Goal: Transaction & Acquisition: Purchase product/service

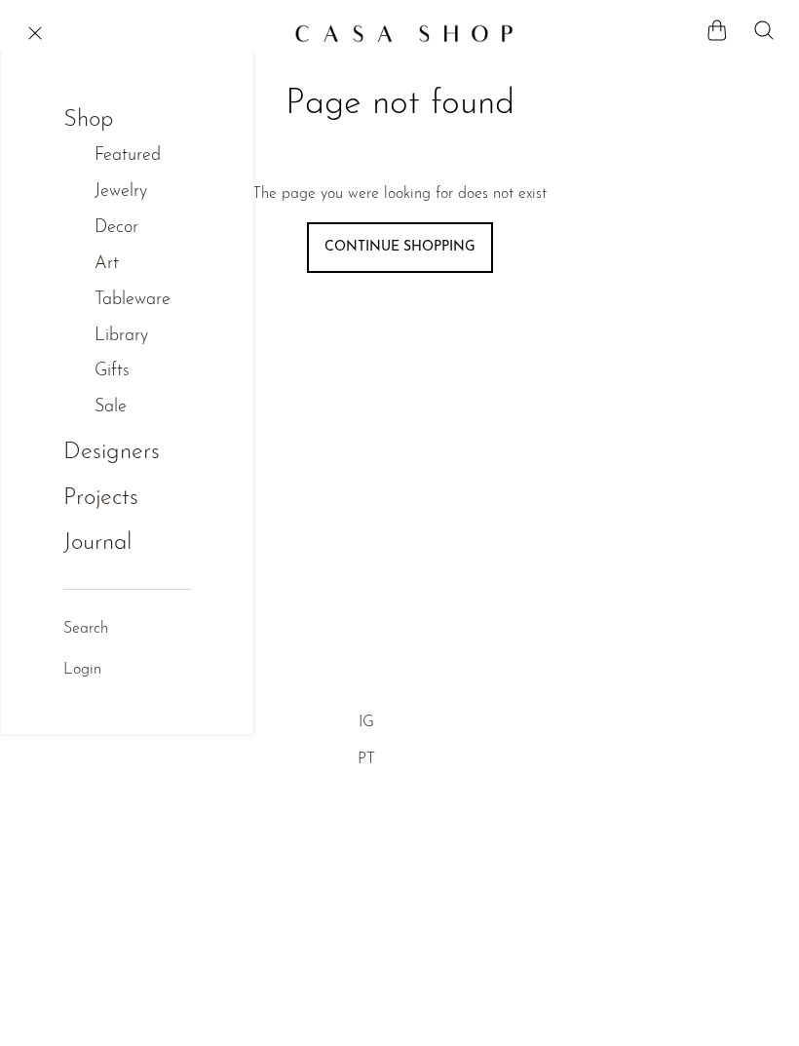
click at [456, 260] on link "Continue shopping" at bounding box center [400, 247] width 186 height 51
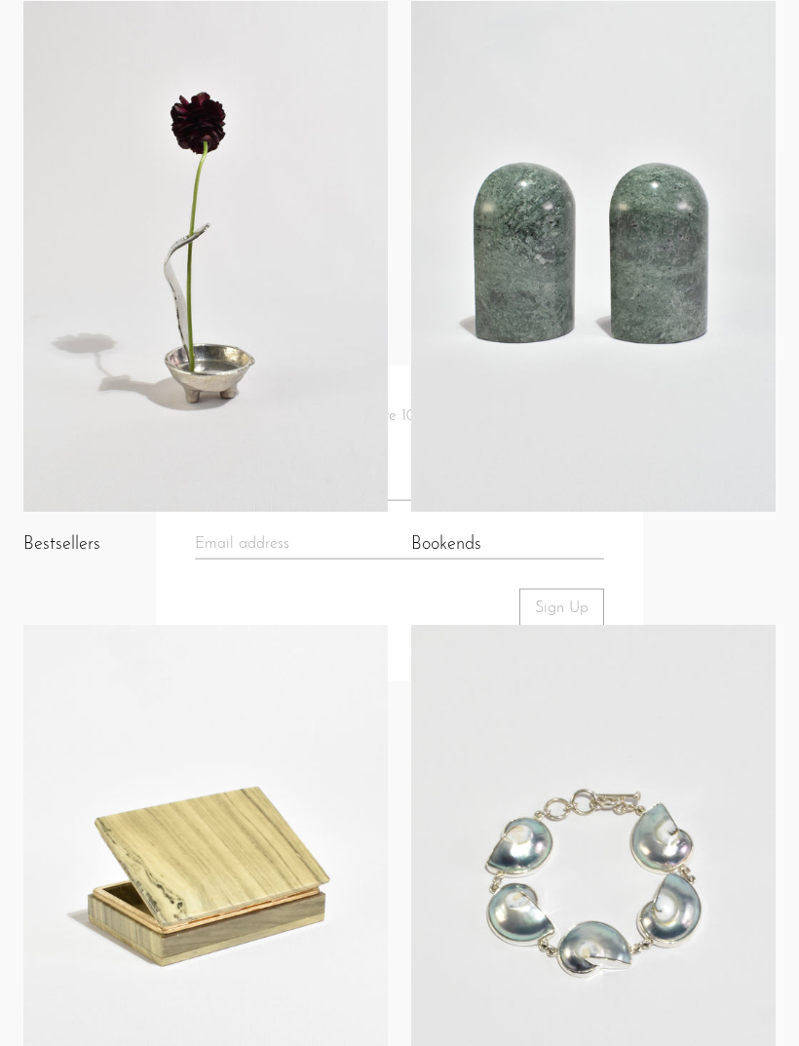
scroll to position [1482, 0]
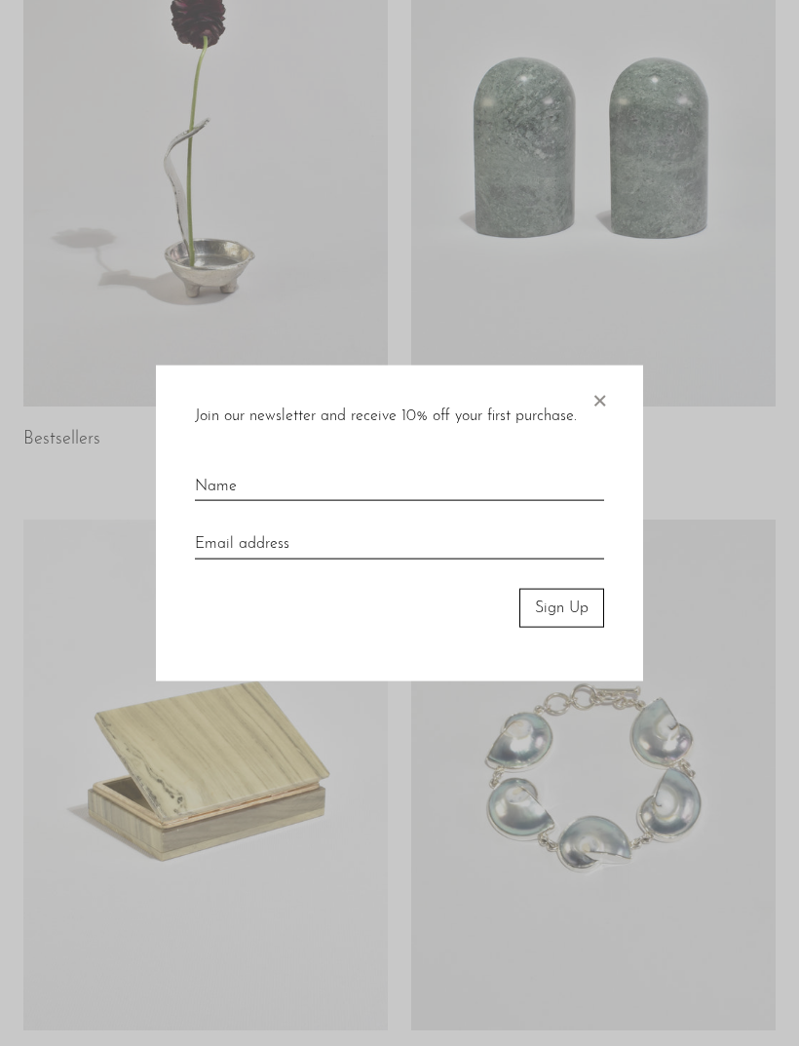
click at [608, 427] on span "×" at bounding box center [599, 396] width 19 height 62
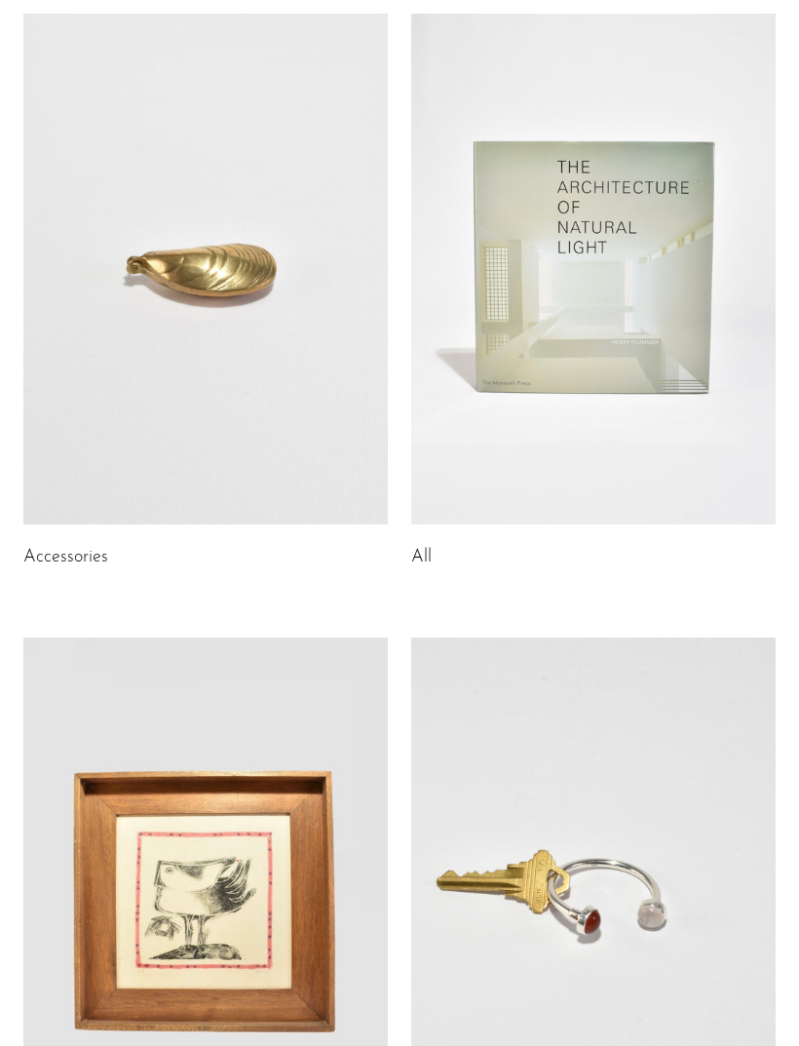
scroll to position [0, 0]
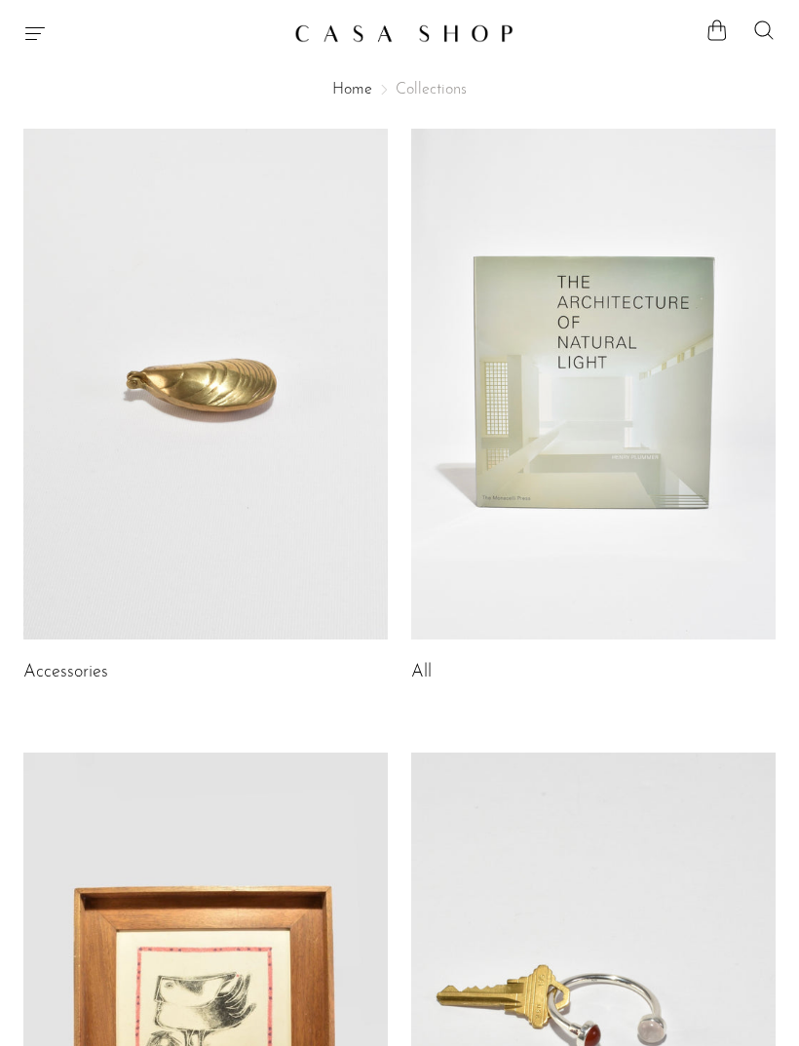
click at [426, 97] on span "Collections" at bounding box center [431, 90] width 71 height 16
click at [436, 94] on span "Collections" at bounding box center [431, 90] width 71 height 16
click at [429, 90] on span "Collections" at bounding box center [431, 90] width 71 height 16
click at [342, 90] on link "Home" at bounding box center [352, 90] width 40 height 16
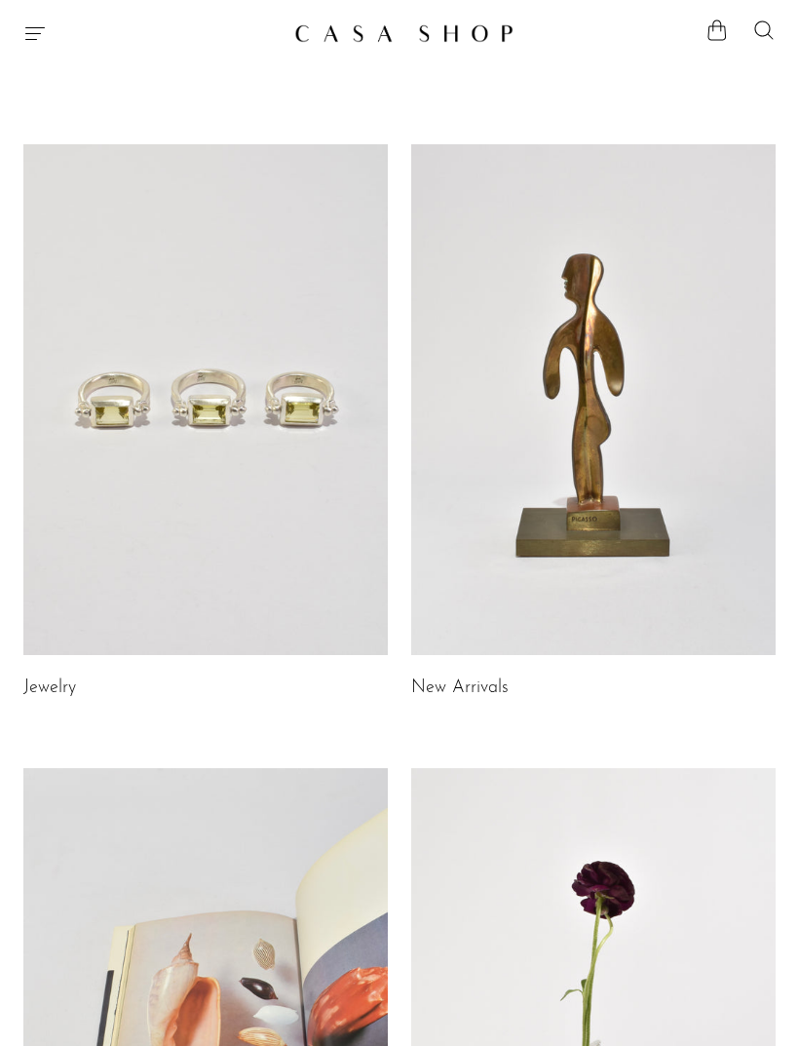
click at [32, 40] on icon "Menu" at bounding box center [34, 32] width 23 height 23
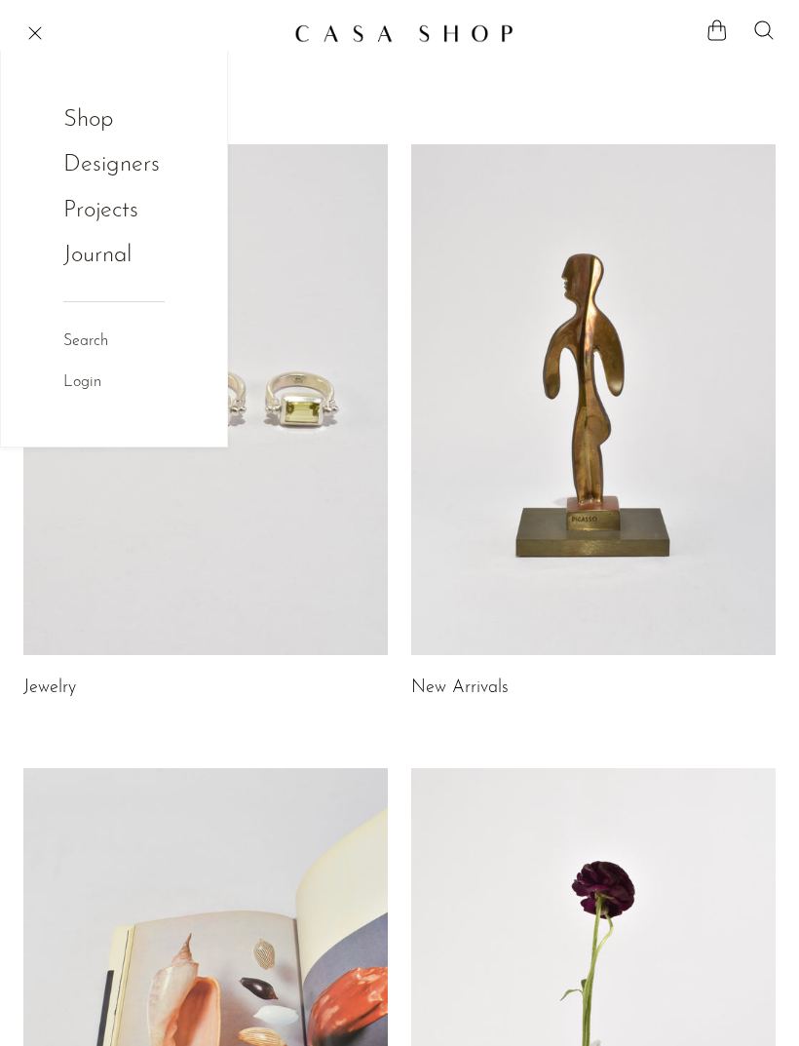
click at [95, 119] on link "Shop" at bounding box center [101, 119] width 76 height 37
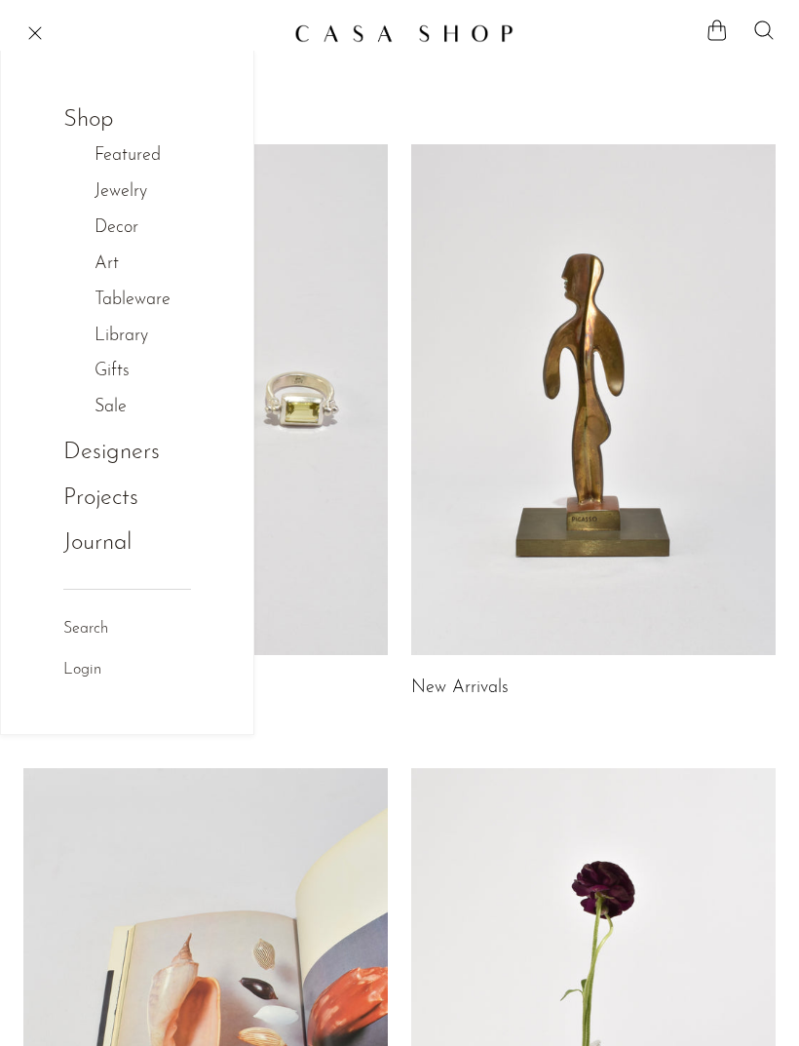
click at [135, 330] on link "Library" at bounding box center [132, 337] width 74 height 28
click at [161, 376] on link "Library" at bounding box center [153, 368] width 54 height 28
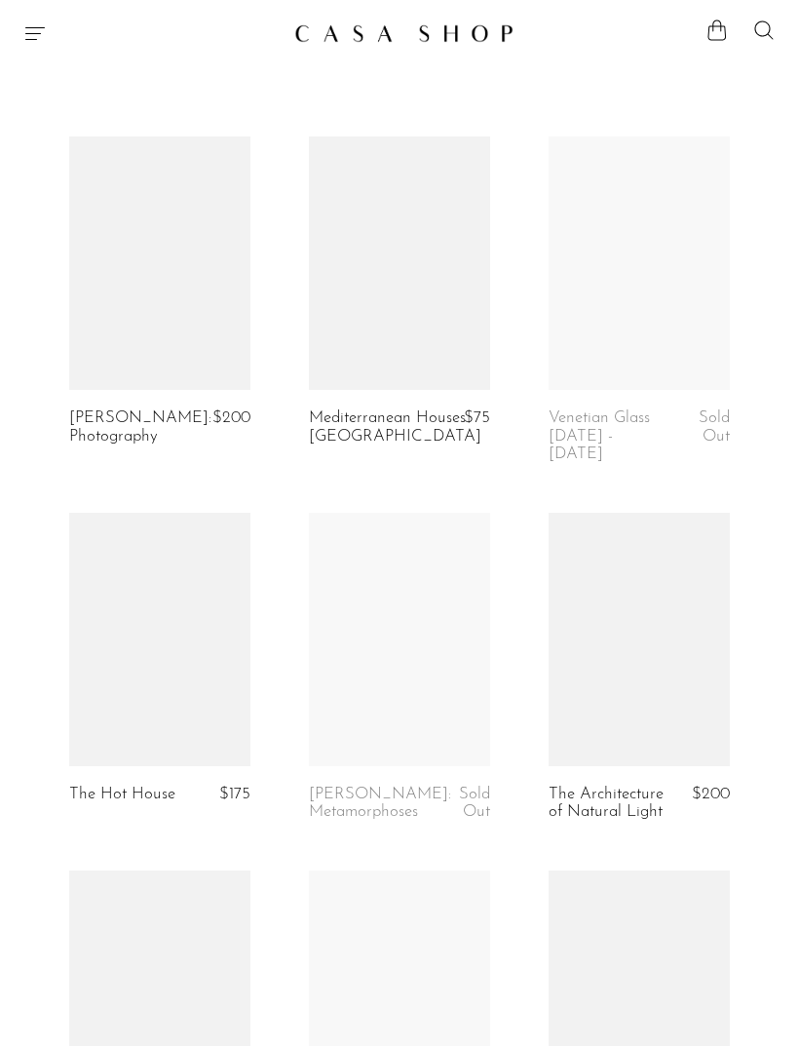
click at [162, 361] on link at bounding box center [159, 262] width 181 height 253
click at [40, 30] on icon "Menu" at bounding box center [34, 32] width 23 height 23
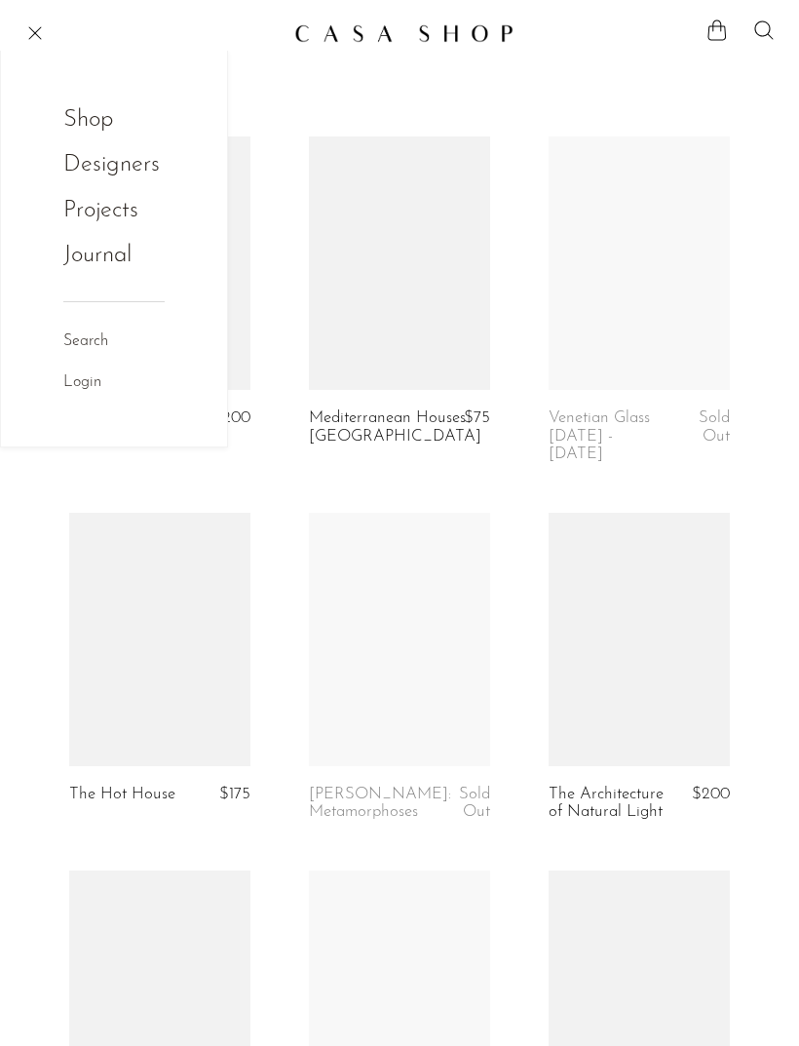
click at [115, 110] on link "Shop" at bounding box center [101, 119] width 76 height 37
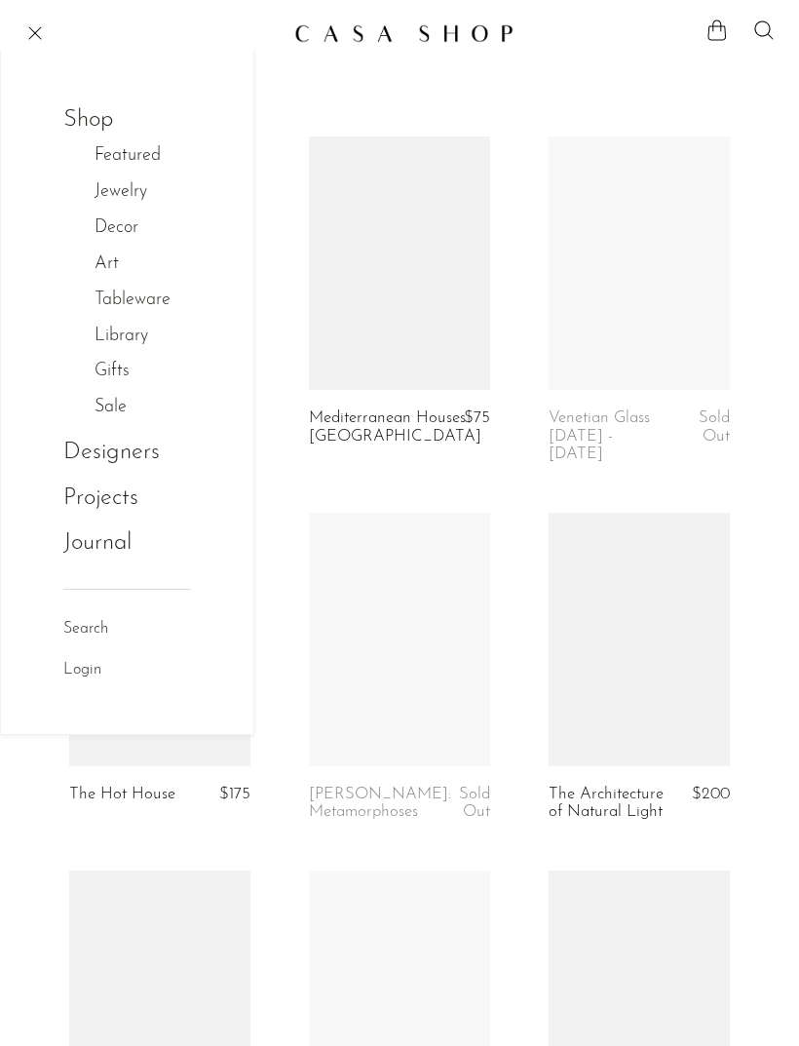
click at [147, 157] on link "Featured" at bounding box center [138, 156] width 87 height 28
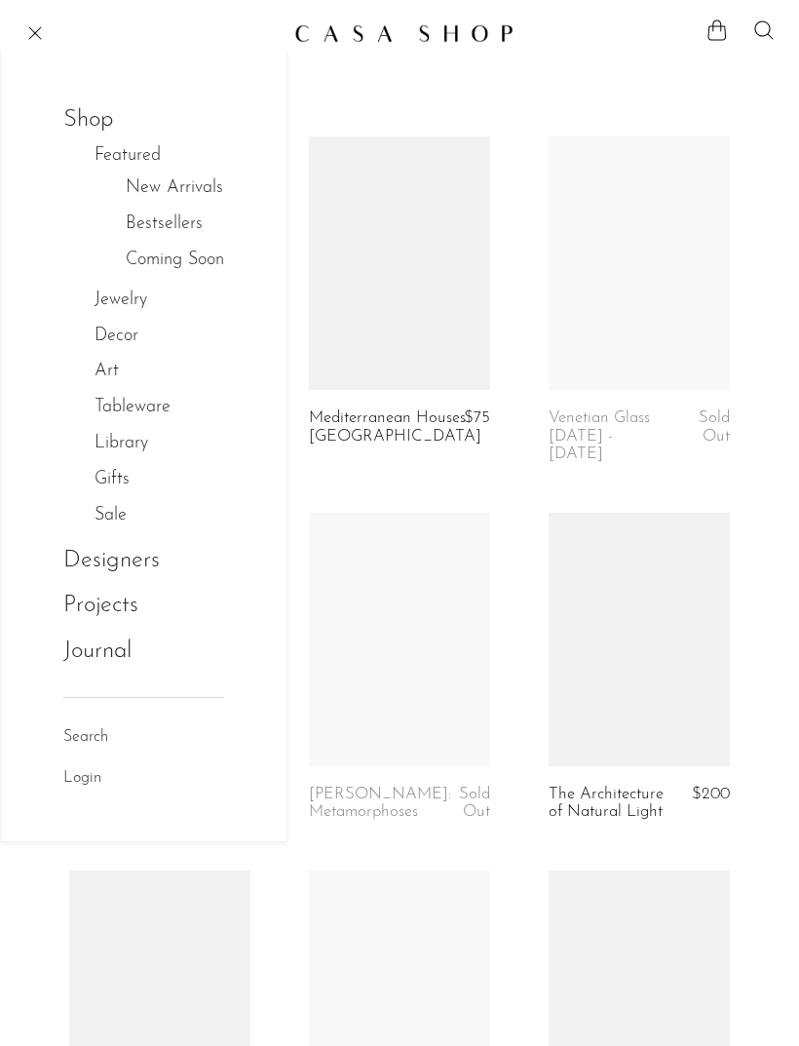
click at [83, 106] on link "Shop" at bounding box center [101, 119] width 76 height 37
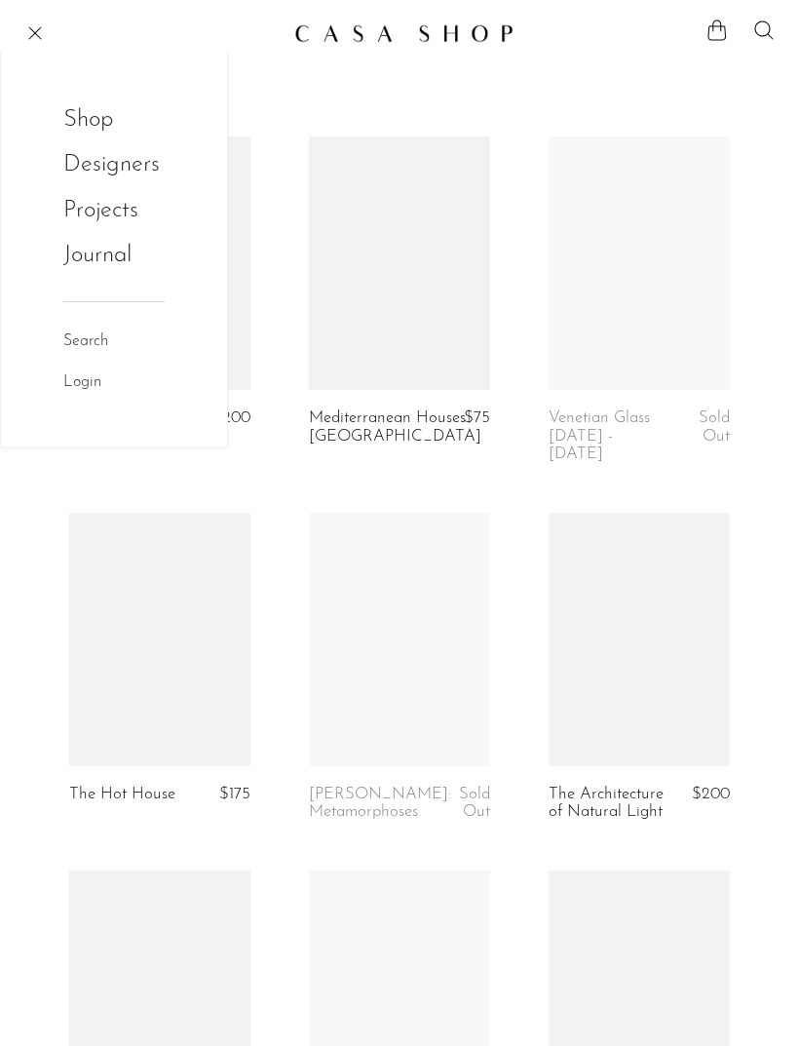
click at [86, 124] on link "Shop" at bounding box center [101, 119] width 76 height 37
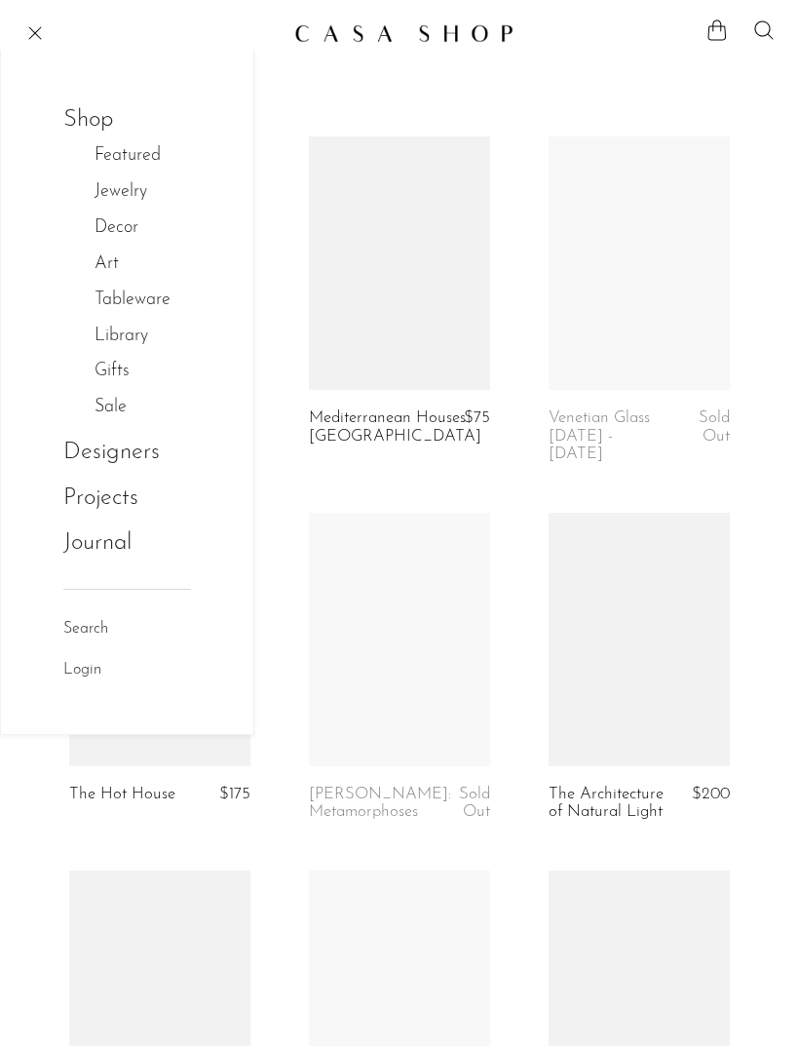
click at [128, 233] on link "Decor" at bounding box center [127, 228] width 64 height 28
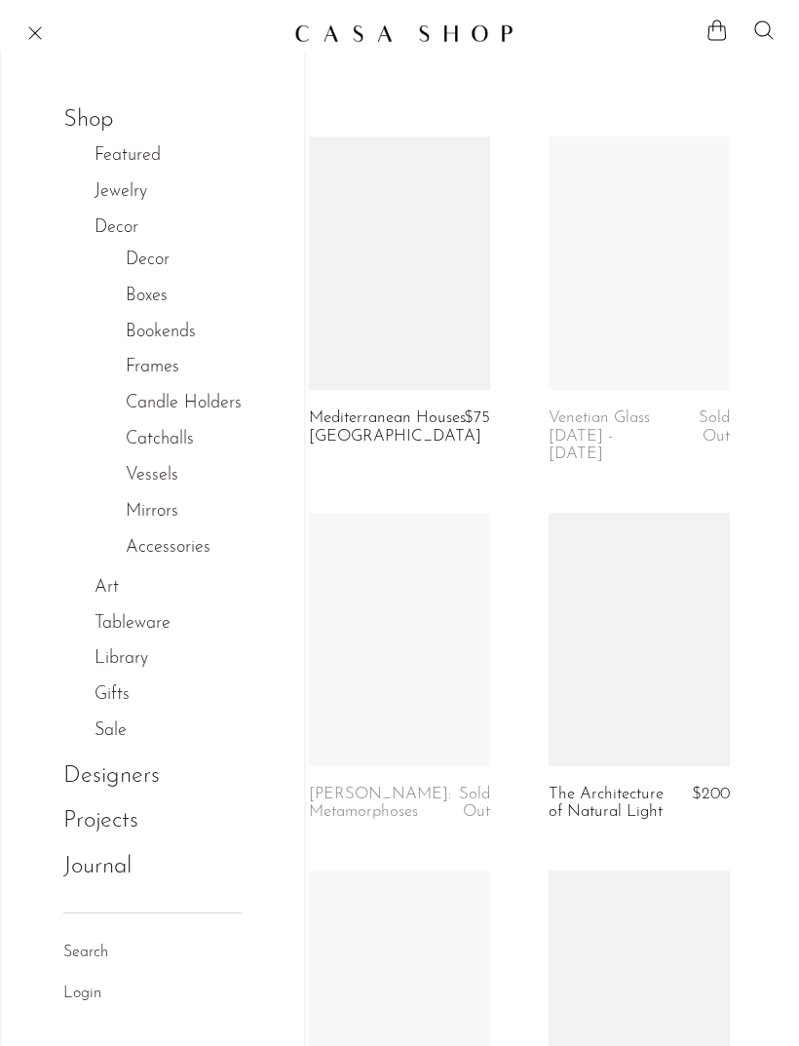
click at [151, 263] on link "Decor" at bounding box center [148, 261] width 44 height 28
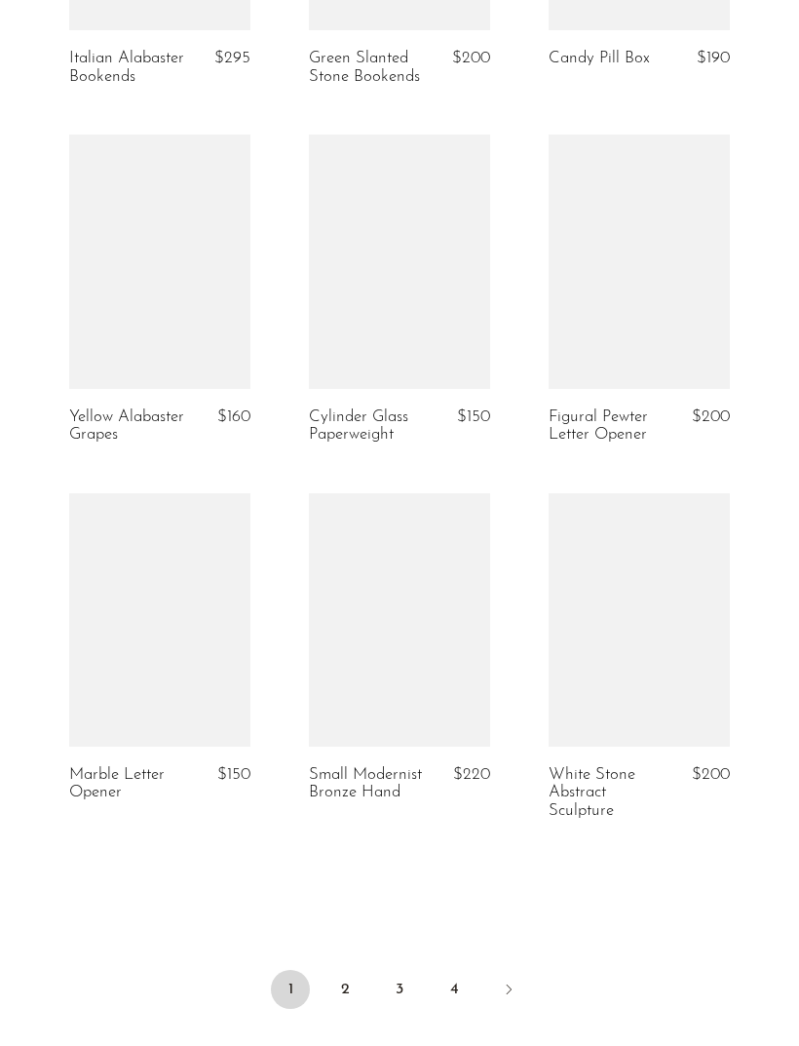
scroll to position [3740, 0]
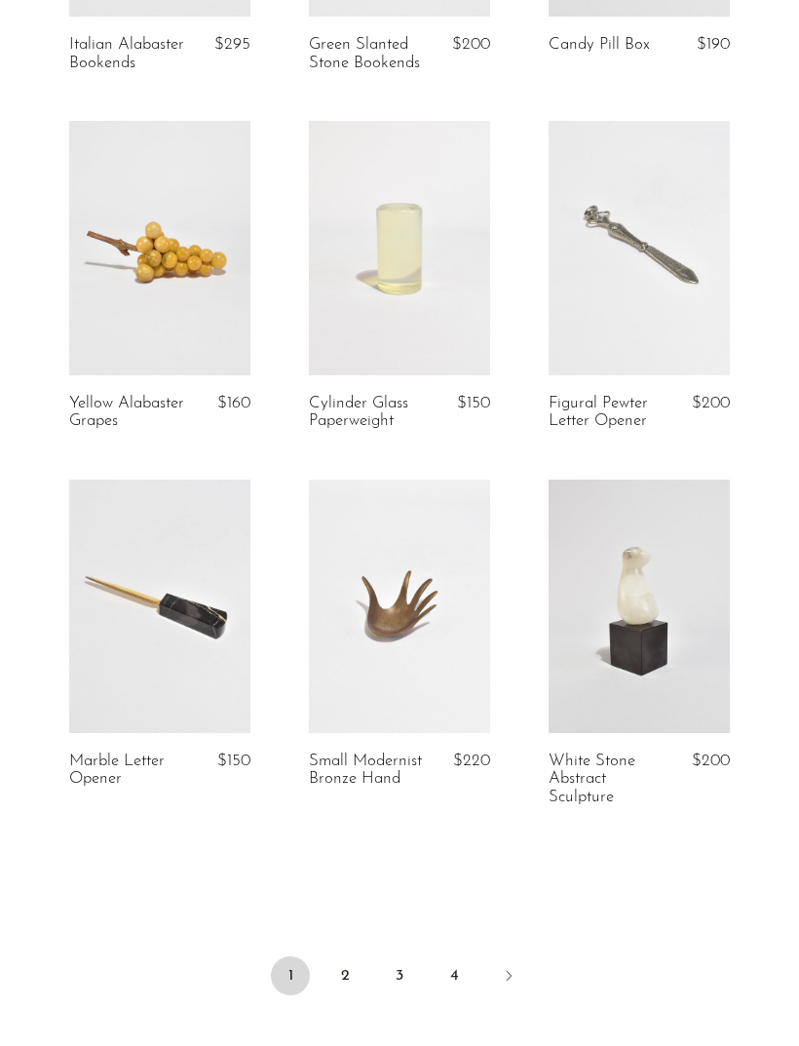
click at [339, 994] on link "2" at bounding box center [345, 975] width 39 height 39
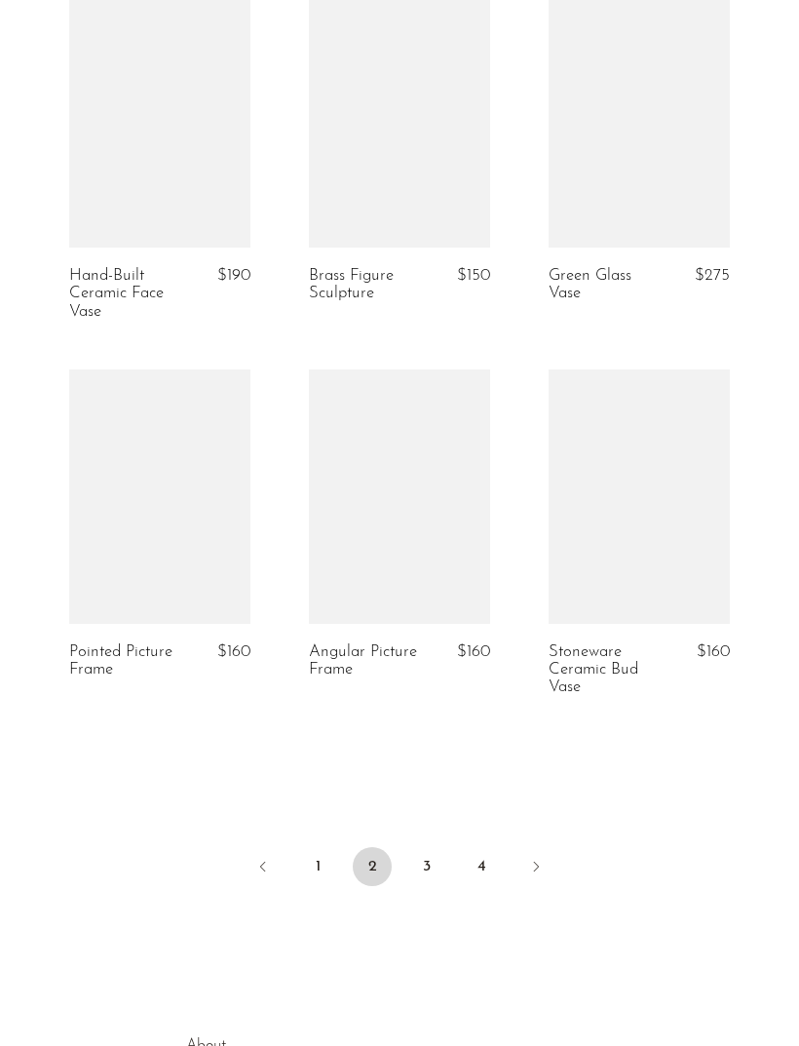
scroll to position [3814, 0]
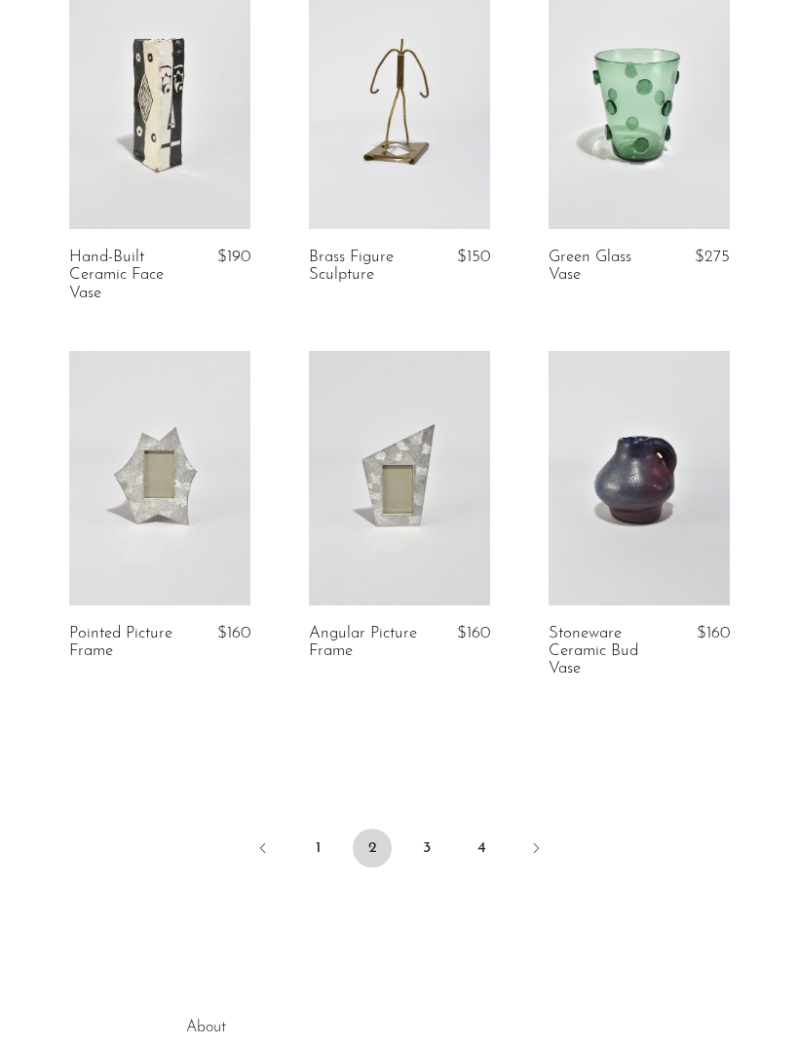
click at [420, 842] on link "3" at bounding box center [426, 848] width 39 height 39
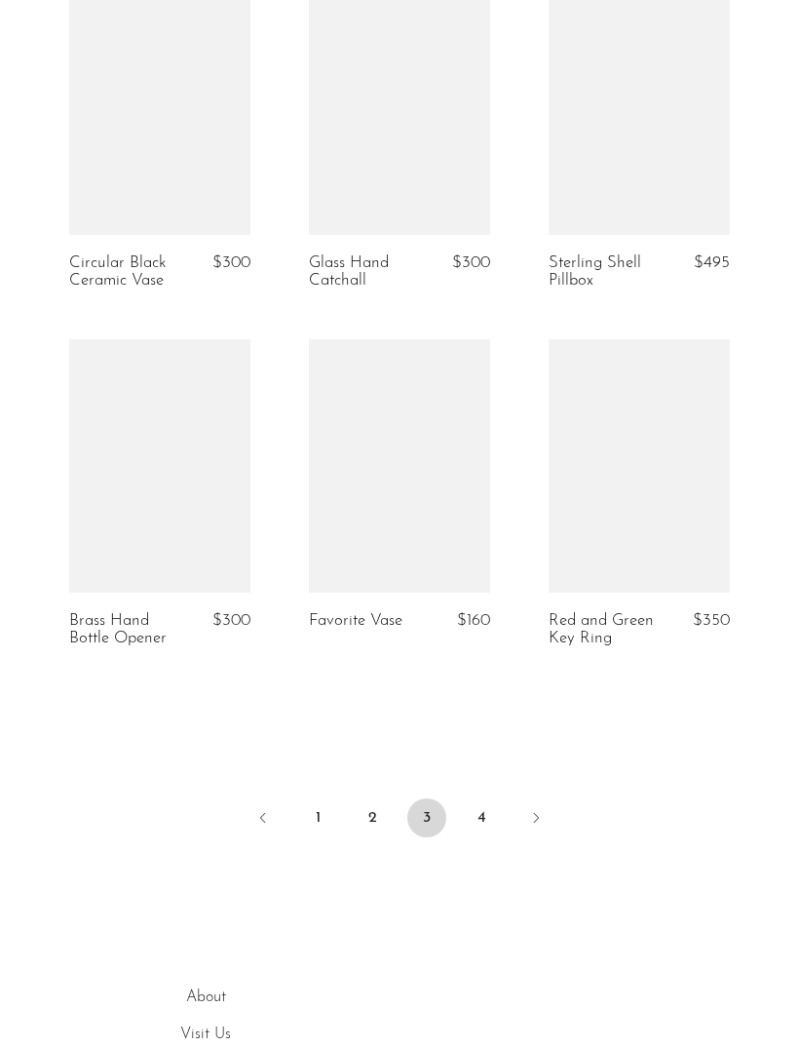
scroll to position [3862, 0]
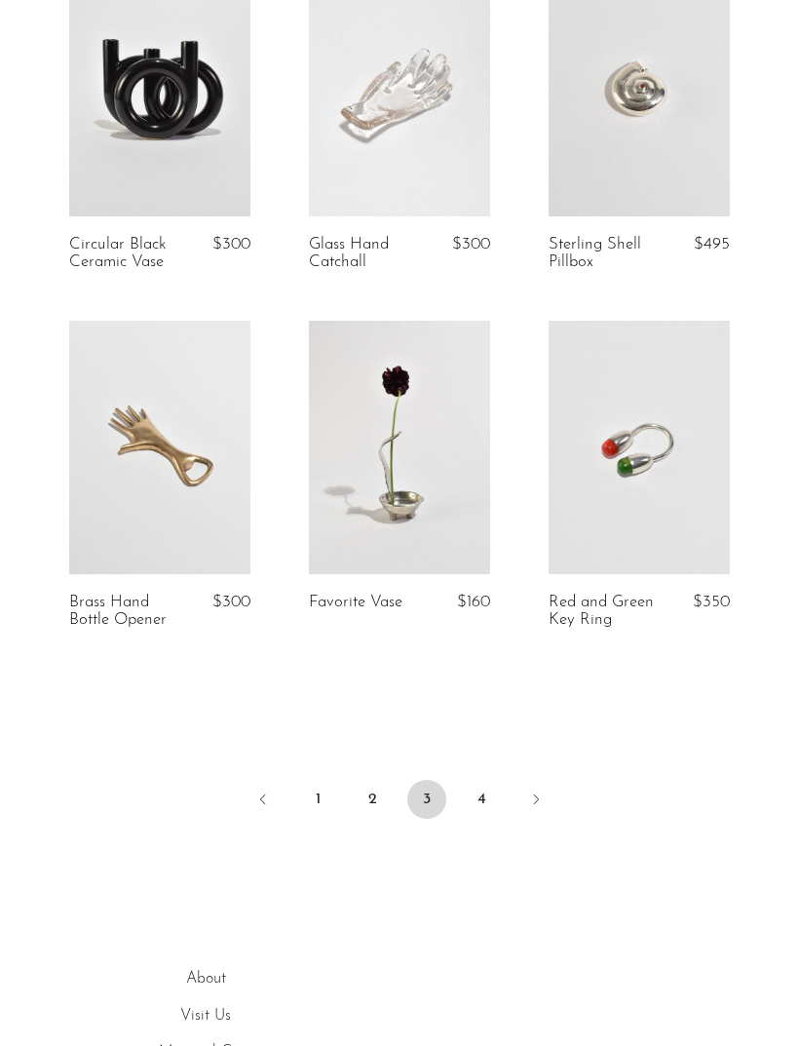
click at [481, 803] on link "4" at bounding box center [481, 799] width 39 height 39
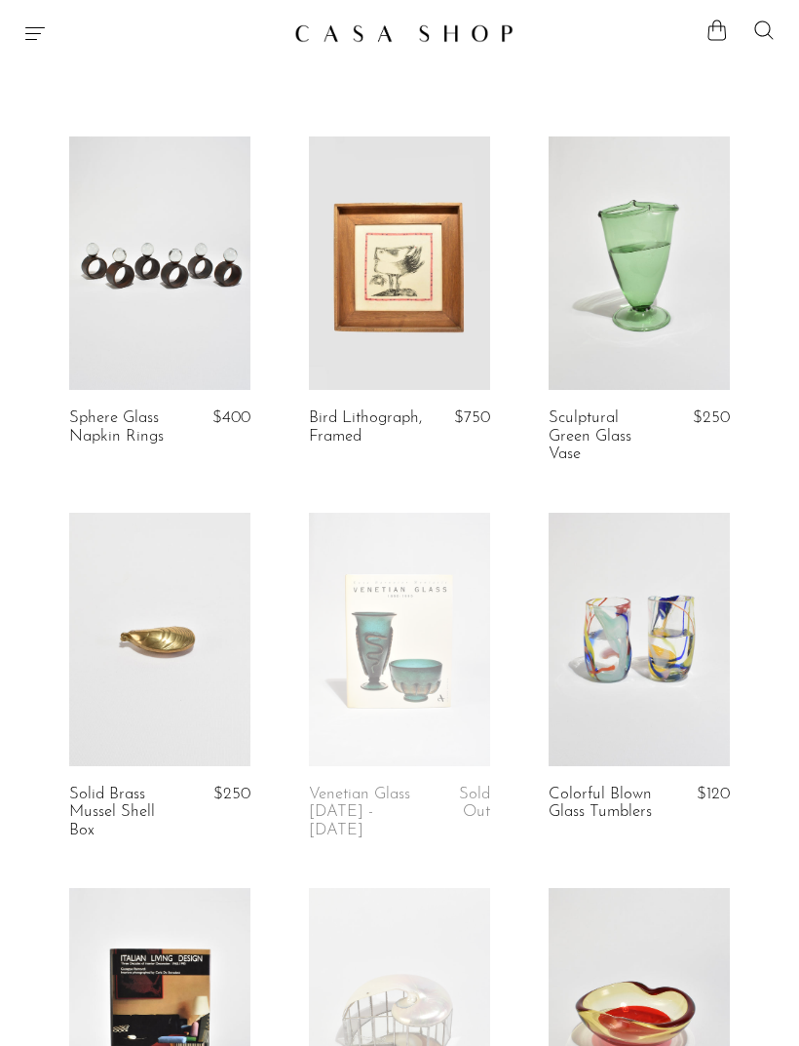
click at [756, 34] on icon at bounding box center [764, 30] width 23 height 23
click at [757, 35] on icon at bounding box center [764, 30] width 23 height 23
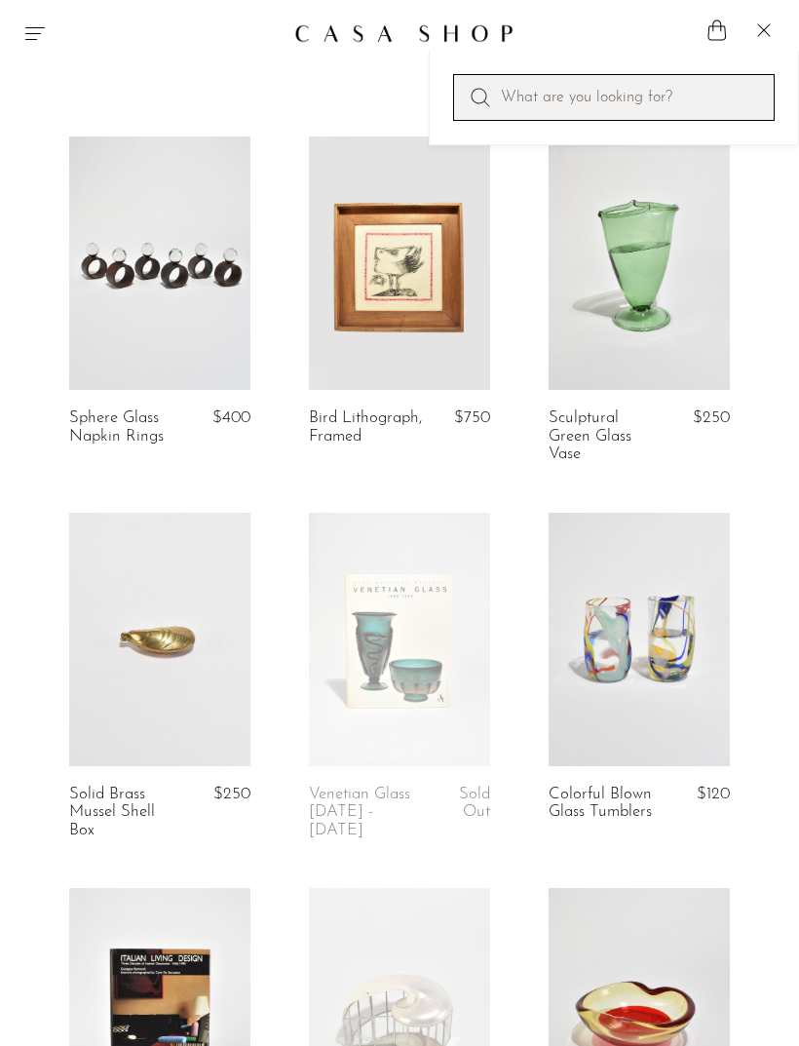
click at [647, 84] on input "Perform a search" at bounding box center [614, 97] width 322 height 47
type input "Book ends"
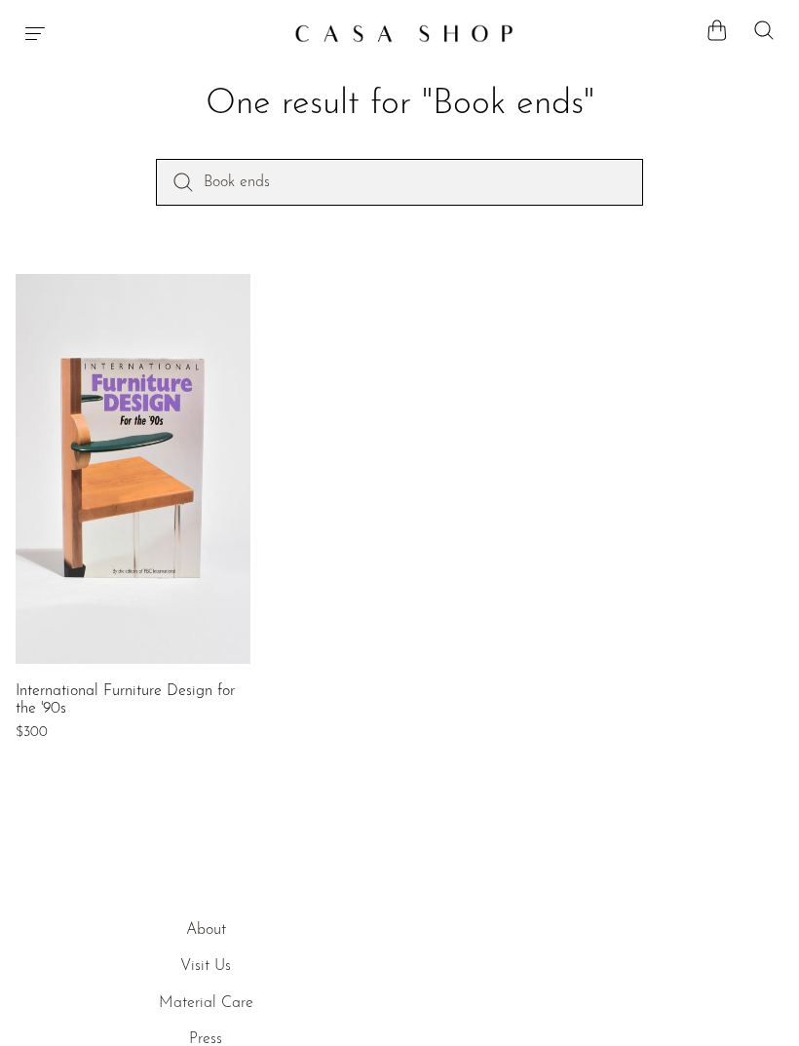
click at [500, 185] on input "Book ends" at bounding box center [399, 182] width 487 height 47
type input "Book end"
